Goal: Task Accomplishment & Management: Complete application form

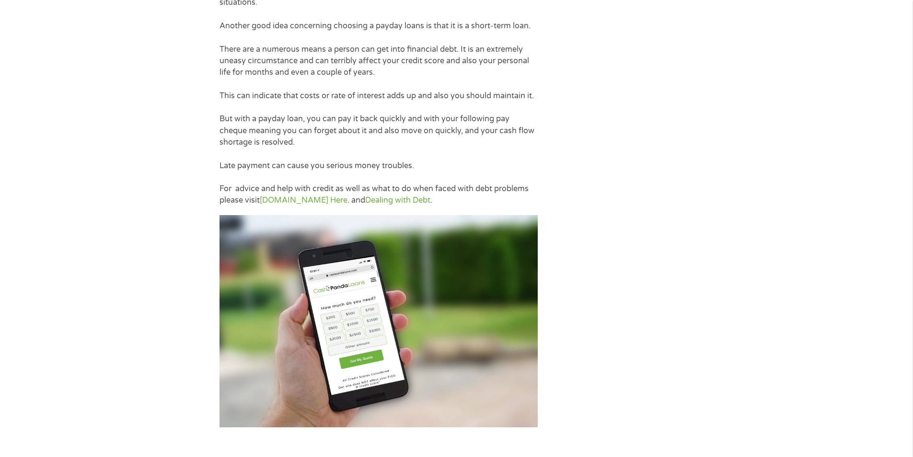
scroll to position [1678, 0]
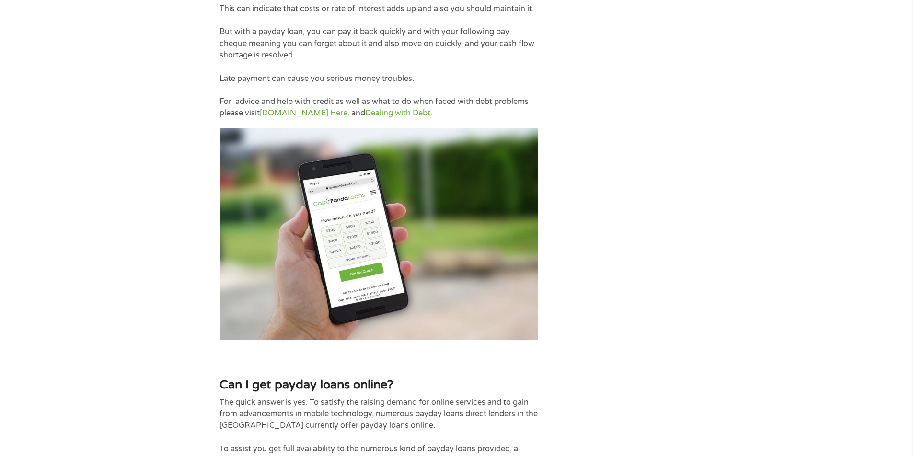
click at [366, 258] on img at bounding box center [379, 234] width 318 height 212
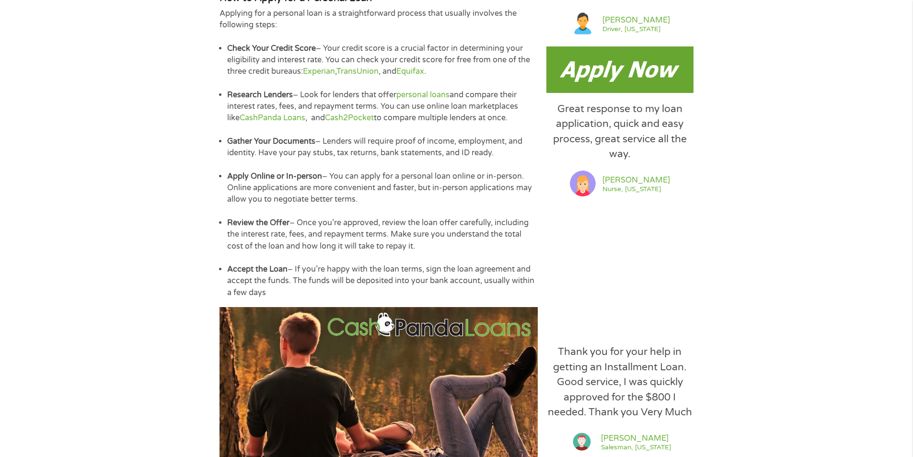
scroll to position [815, 0]
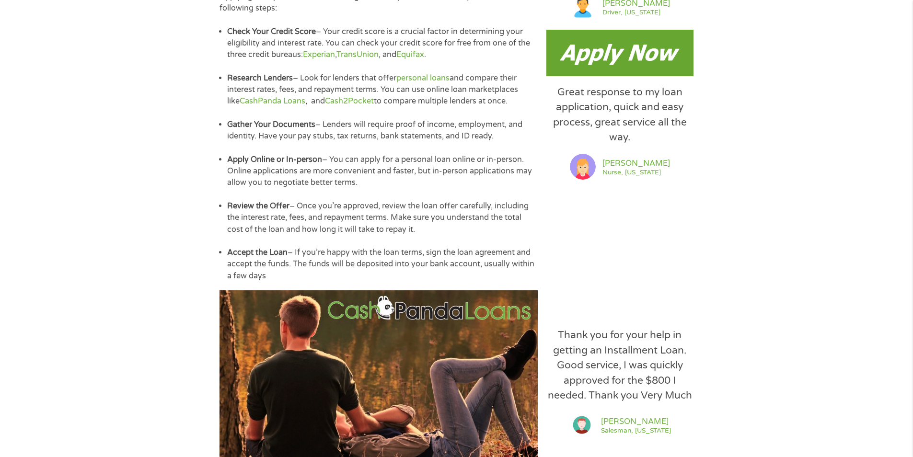
click at [680, 62] on img at bounding box center [620, 53] width 147 height 46
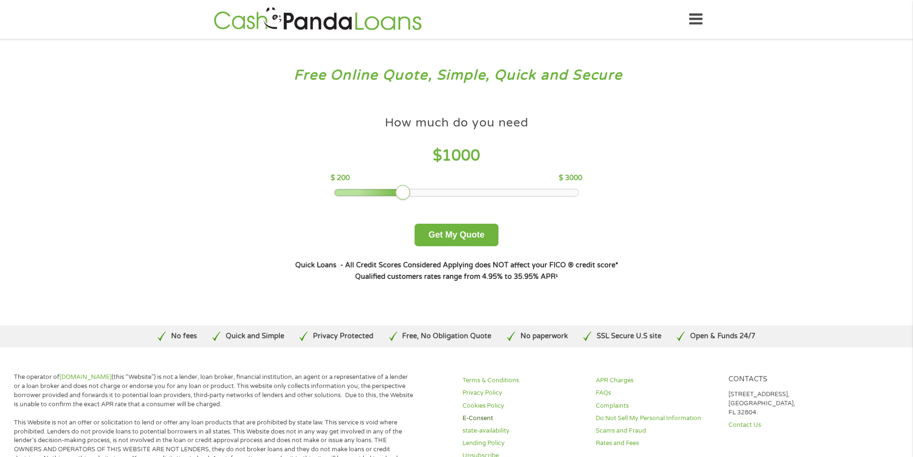
click at [557, 420] on link "E-Consent" at bounding box center [524, 418] width 122 height 9
